Goal: Information Seeking & Learning: Understand process/instructions

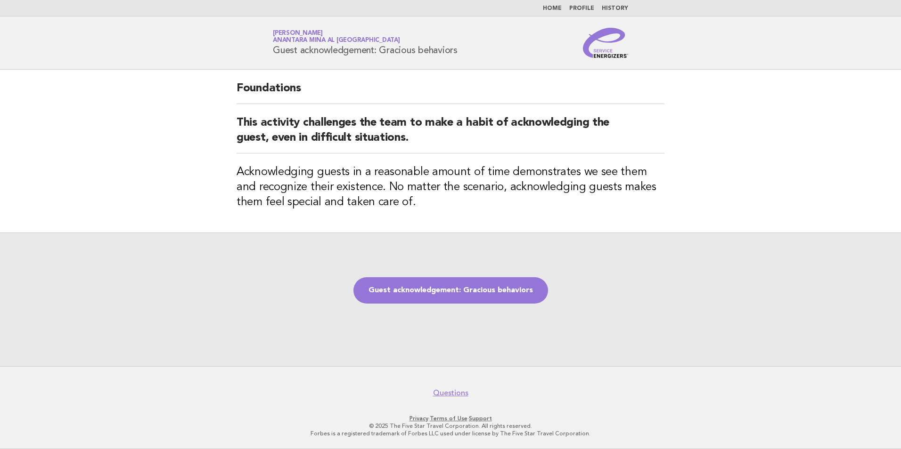
click at [436, 226] on div "Foundations This activity challenges the team to make a habit of acknowledging …" at bounding box center [450, 151] width 450 height 163
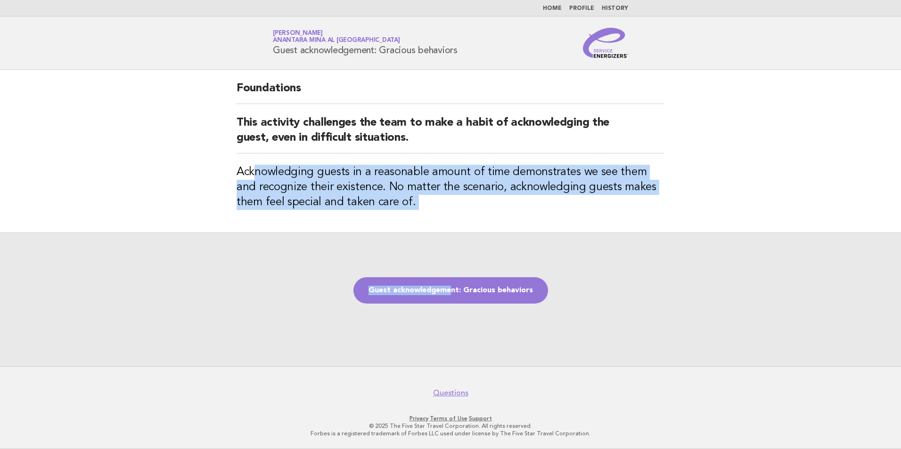
drag, startPoint x: 397, startPoint y: 226, endPoint x: 452, endPoint y: 241, distance: 57.2
click at [452, 241] on main "Foundations This activity challenges the team to make a habit of acknowledging …" at bounding box center [450, 218] width 901 height 297
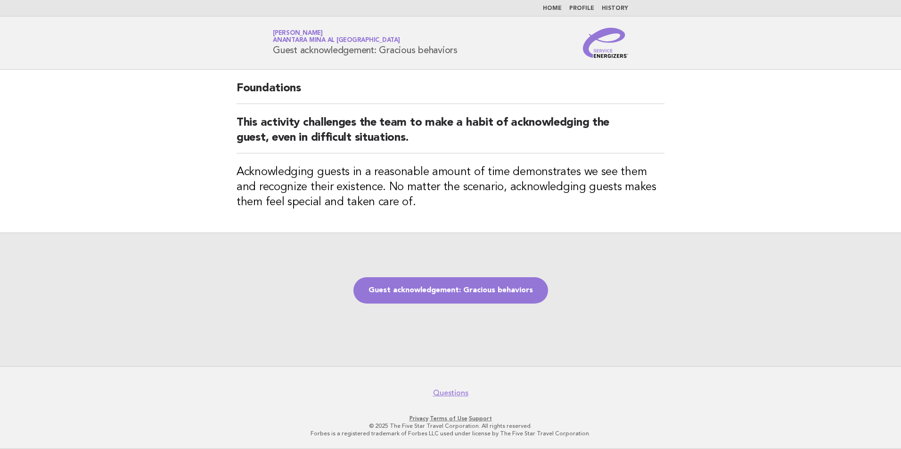
click at [789, 223] on main "Foundations This activity challenges the team to make a habit of acknowledging …" at bounding box center [450, 218] width 901 height 297
click at [574, 152] on h2 "This activity challenges the team to make a habit of acknowledging the guest, e…" at bounding box center [451, 134] width 428 height 38
click at [438, 303] on link "Guest acknowledgement: Gracious behaviors" at bounding box center [450, 291] width 195 height 26
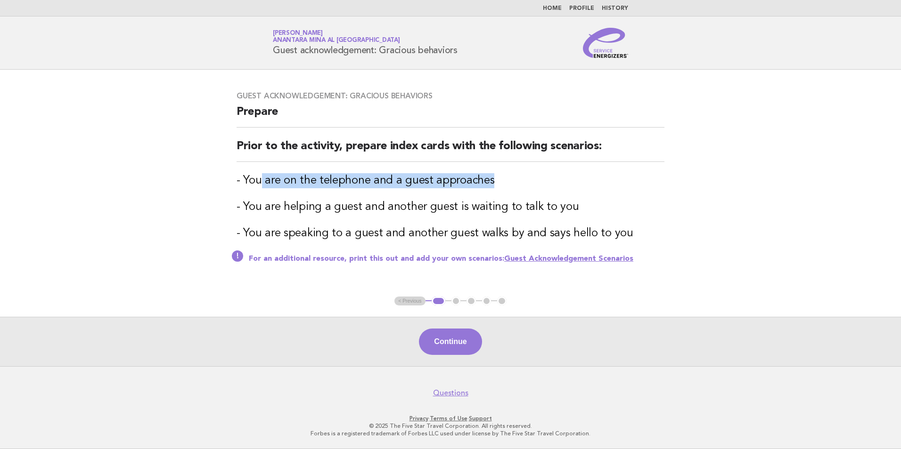
click at [546, 177] on h3 "- You are on the telephone and a guest approaches" at bounding box center [451, 180] width 428 height 15
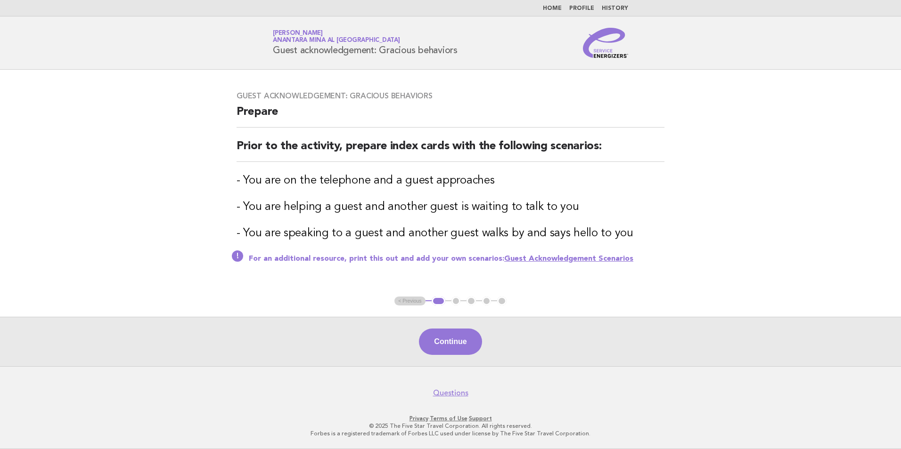
drag, startPoint x: 546, startPoint y: 177, endPoint x: 364, endPoint y: 201, distance: 183.9
click at [378, 201] on h3 "- You are helping a guest and another guest is waiting to talk to you" at bounding box center [451, 207] width 428 height 15
drag, startPoint x: 274, startPoint y: 204, endPoint x: 498, endPoint y: 199, distance: 223.8
click at [498, 199] on div "Guest acknowledgement: Gracious behaviors Prepare Prior to the activity, prepar…" at bounding box center [450, 183] width 450 height 206
drag, startPoint x: 498, startPoint y: 199, endPoint x: 588, endPoint y: 203, distance: 89.6
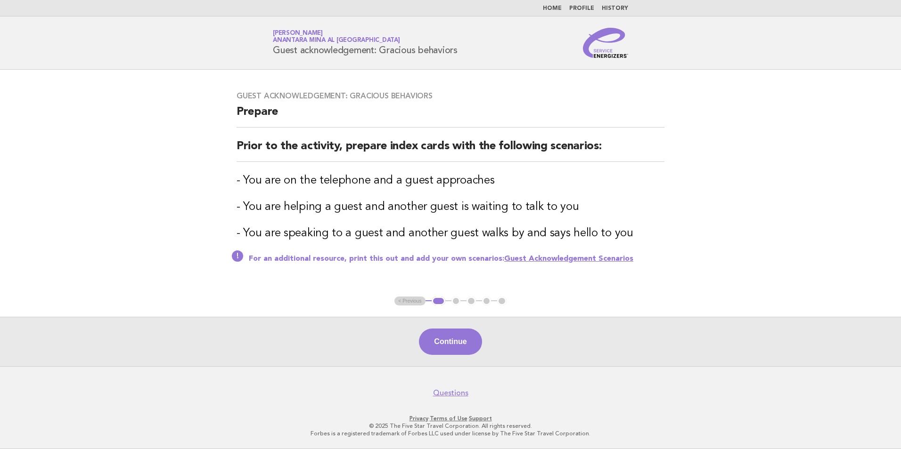
click at [587, 203] on h3 "- You are helping a guest and another guest is waiting to talk to you" at bounding box center [451, 207] width 428 height 15
drag, startPoint x: 512, startPoint y: 240, endPoint x: 536, endPoint y: 241, distance: 23.6
click at [536, 241] on h3 "- You are speaking to a guest and another guest walks by and says hello to you" at bounding box center [451, 233] width 428 height 15
drag, startPoint x: 536, startPoint y: 241, endPoint x: 746, endPoint y: 235, distance: 210.2
click at [747, 235] on main "Guest acknowledgement: Gracious behaviors Prepare Prior to the activity, prepar…" at bounding box center [450, 218] width 901 height 297
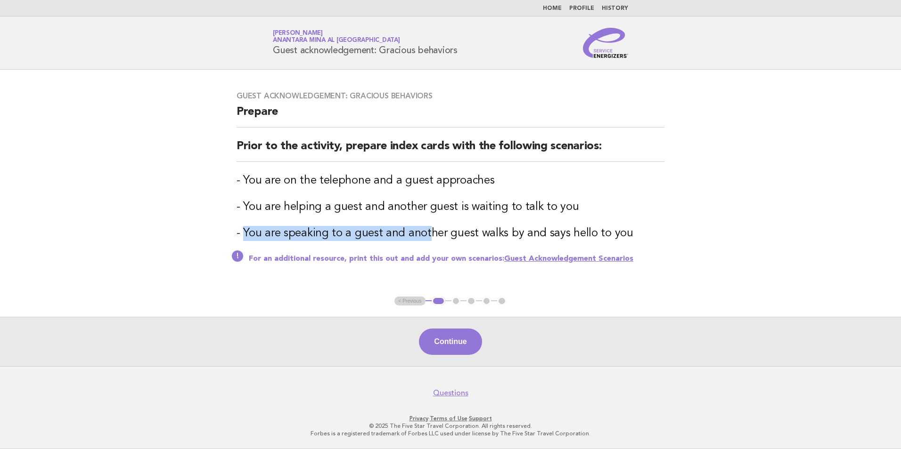
drag, startPoint x: 245, startPoint y: 238, endPoint x: 429, endPoint y: 236, distance: 183.8
click at [429, 236] on h3 "- You are speaking to a guest and another guest walks by and says hello to you" at bounding box center [451, 233] width 428 height 15
click at [651, 237] on h3 "- You are speaking to a guest and another guest walks by and says hello to you" at bounding box center [451, 233] width 428 height 15
drag, startPoint x: 623, startPoint y: 237, endPoint x: 348, endPoint y: 245, distance: 275.3
click at [348, 245] on div "Guest acknowledgement: Gracious behaviors Prepare Prior to the activity, prepar…" at bounding box center [450, 183] width 450 height 206
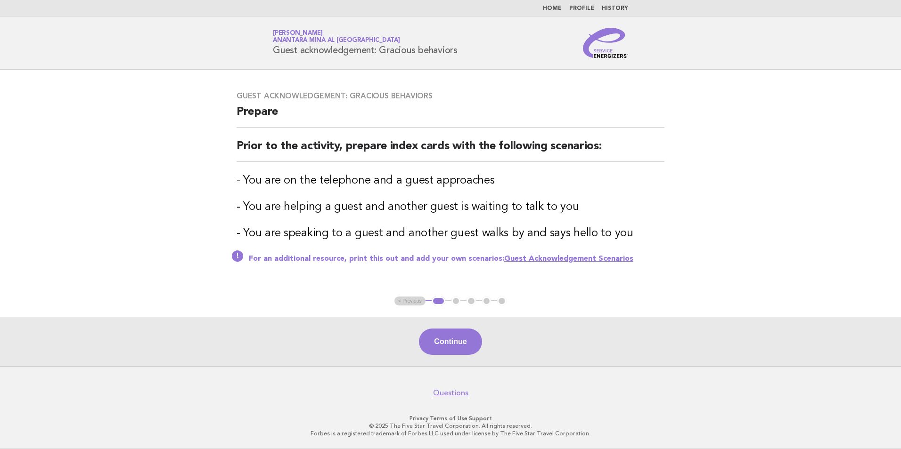
drag, startPoint x: 348, startPoint y: 245, endPoint x: 268, endPoint y: 227, distance: 82.3
click at [268, 227] on h3 "- You are speaking to a guest and another guest walks by and says hello to you" at bounding box center [451, 233] width 428 height 15
drag, startPoint x: 224, startPoint y: 231, endPoint x: 368, endPoint y: 240, distance: 144.4
click at [368, 240] on main "Guest acknowledgement: Gracious behaviors Prepare Prior to the activity, prepar…" at bounding box center [450, 218] width 901 height 297
drag, startPoint x: 368, startPoint y: 240, endPoint x: 297, endPoint y: 197, distance: 83.5
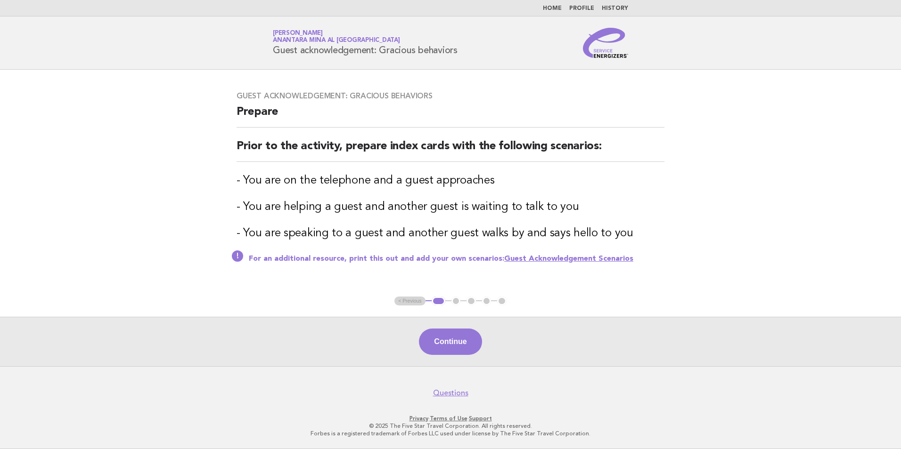
click at [295, 197] on div "Guest acknowledgement: Gracious behaviors Prepare Prior to the activity, prepar…" at bounding box center [450, 183] width 450 height 206
drag, startPoint x: 501, startPoint y: 177, endPoint x: 322, endPoint y: 167, distance: 179.3
click at [322, 167] on div "Guest acknowledgement: Gracious behaviors Prepare Prior to the activity, prepar…" at bounding box center [450, 183] width 450 height 206
drag, startPoint x: 322, startPoint y: 167, endPoint x: 401, endPoint y: 180, distance: 80.2
click at [399, 184] on h3 "- You are on the telephone and a guest approaches" at bounding box center [451, 180] width 428 height 15
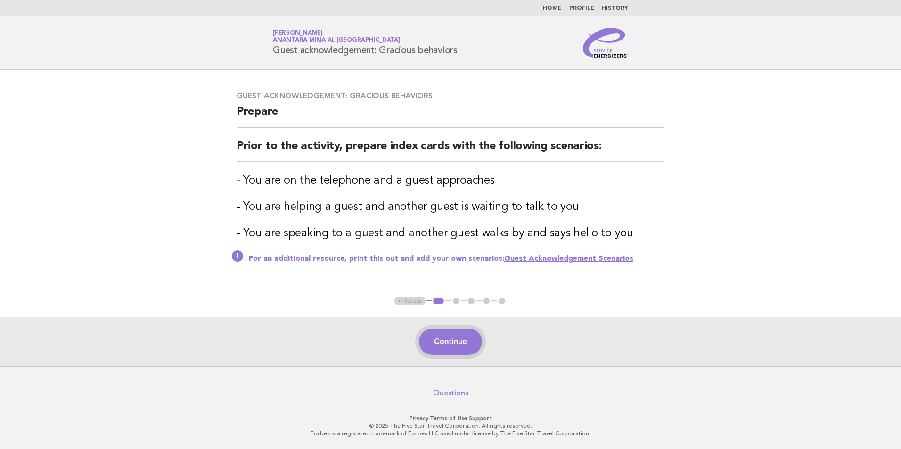
click at [435, 354] on button "Continue" at bounding box center [450, 342] width 63 height 26
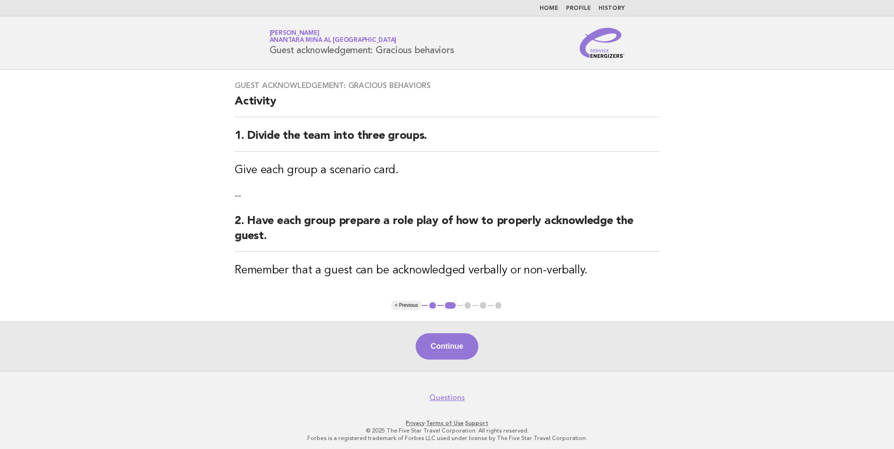
drag, startPoint x: 404, startPoint y: 182, endPoint x: 19, endPoint y: 184, distance: 384.9
click at [19, 184] on main "Guest acknowledgement: Gracious behaviors Activity 1. Divide the team into thre…" at bounding box center [447, 221] width 894 height 302
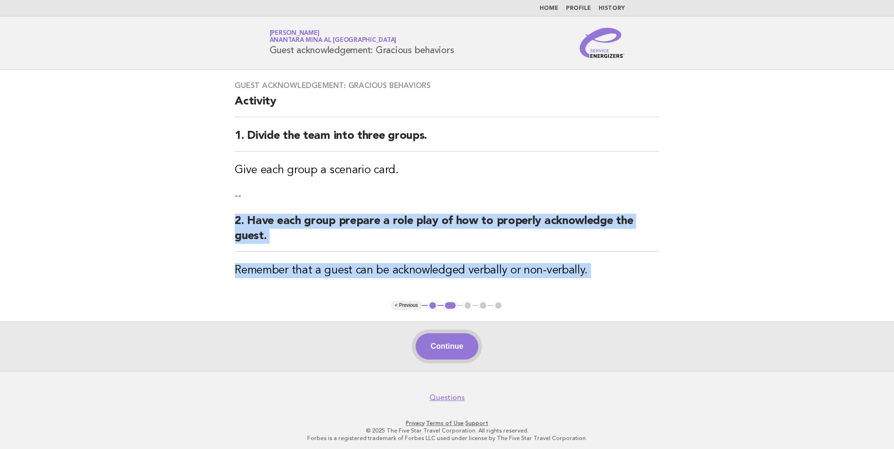
click at [467, 350] on button "Continue" at bounding box center [447, 347] width 63 height 26
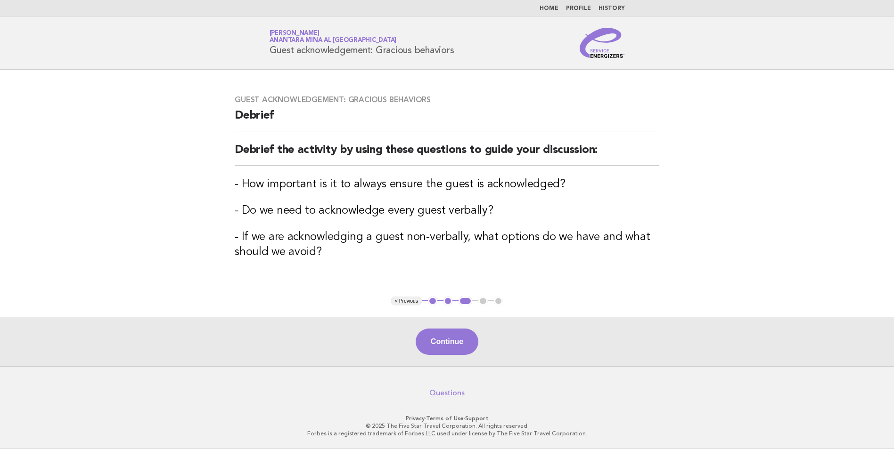
drag, startPoint x: 241, startPoint y: 205, endPoint x: 310, endPoint y: 217, distance: 70.3
click at [310, 217] on main "Guest acknowledgement: Gracious behaviors Debrief Debrief the activity by using…" at bounding box center [447, 218] width 894 height 297
drag, startPoint x: 540, startPoint y: 247, endPoint x: 264, endPoint y: 274, distance: 277.4
click at [476, 258] on h3 "- If we are acknowledging a guest non-verbally, what options do we have and wha…" at bounding box center [451, 245] width 428 height 30
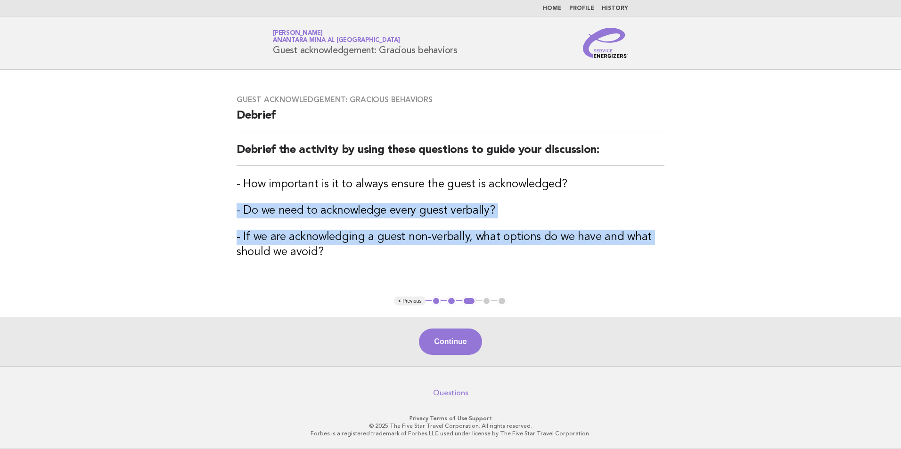
drag, startPoint x: 208, startPoint y: 244, endPoint x: 232, endPoint y: 263, distance: 30.8
click at [232, 263] on main "Guest acknowledgement: Gracious behaviors Debrief Debrief the activity by using…" at bounding box center [450, 218] width 901 height 297
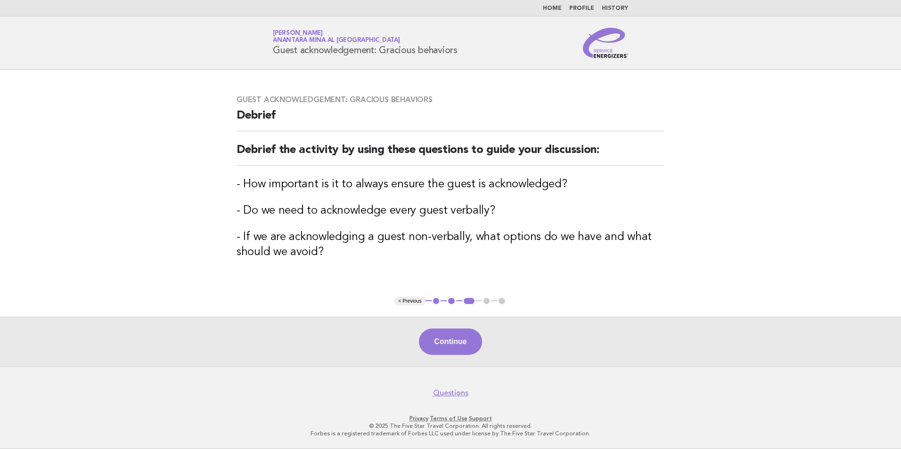
drag, startPoint x: 232, startPoint y: 263, endPoint x: 495, endPoint y: 255, distance: 263.5
click at [495, 256] on h3 "- If we are acknowledging a guest non-verbally, what options do we have and wha…" at bounding box center [451, 245] width 428 height 30
click at [479, 344] on button "Continue" at bounding box center [450, 342] width 63 height 26
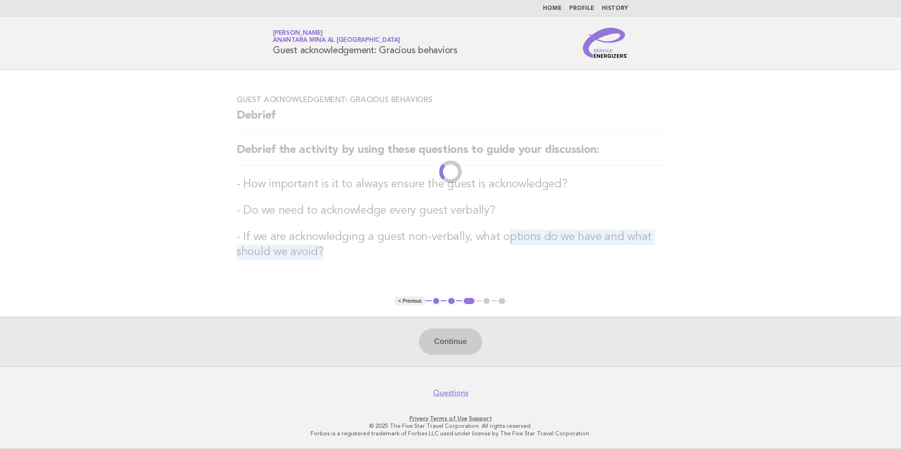
drag, startPoint x: 509, startPoint y: 239, endPoint x: 673, endPoint y: 266, distance: 165.7
click at [673, 266] on div "Guest acknowledgement: Gracious behaviors Debrief Debrief the activity by using…" at bounding box center [450, 183] width 450 height 199
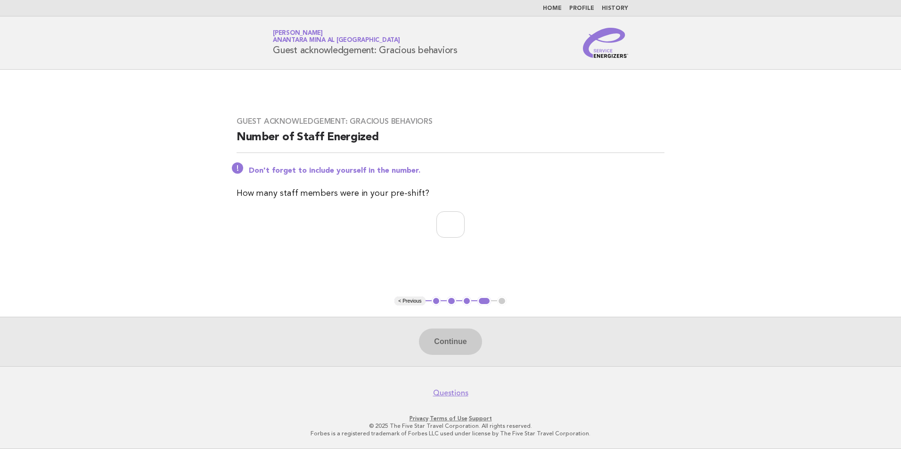
drag, startPoint x: 217, startPoint y: 216, endPoint x: 392, endPoint y: 327, distance: 207.4
click at [382, 321] on main "Guest acknowledgement: Gracious behaviors Number of Staff Energized Don't forge…" at bounding box center [450, 218] width 901 height 297
click at [441, 229] on input "number" at bounding box center [450, 225] width 28 height 26
type input "*"
click at [475, 347] on button "Continue" at bounding box center [450, 342] width 63 height 26
